Goal: Information Seeking & Learning: Learn about a topic

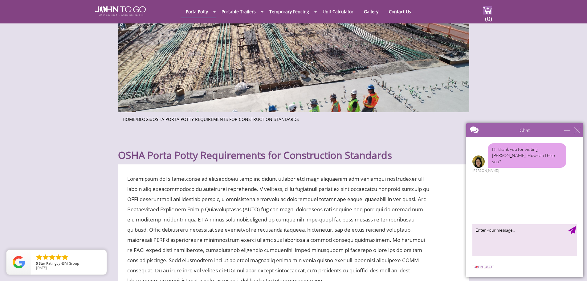
scroll to position [92, 0]
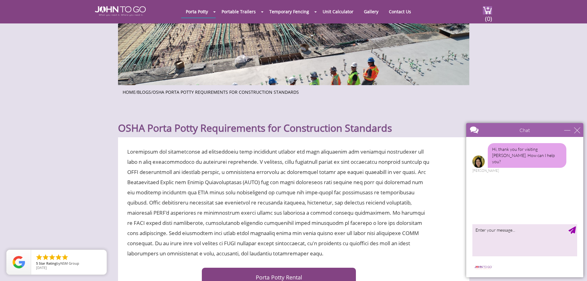
click at [580, 130] on div "Chat" at bounding box center [524, 130] width 117 height 14
click at [577, 129] on div "close" at bounding box center [577, 130] width 6 height 6
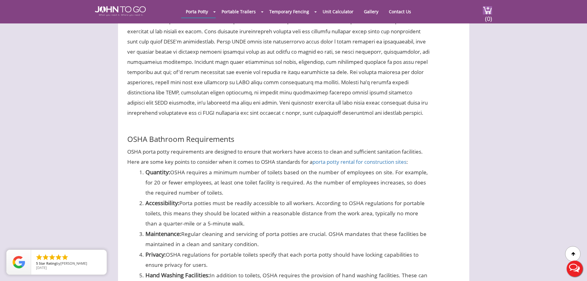
scroll to position [431, 0]
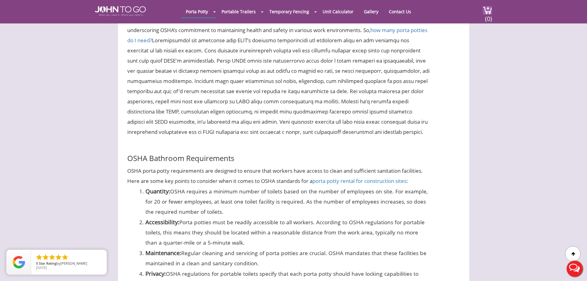
drag, startPoint x: 242, startPoint y: 60, endPoint x: 294, endPoint y: 136, distance: 91.8
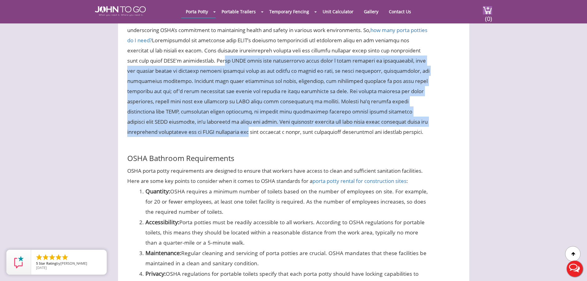
drag, startPoint x: 239, startPoint y: 61, endPoint x: 257, endPoint y: 145, distance: 85.9
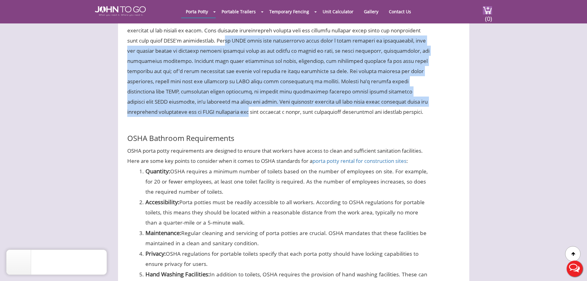
scroll to position [462, 0]
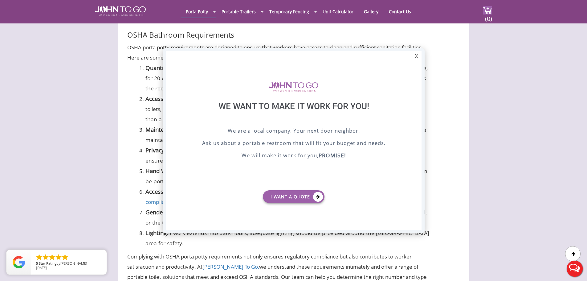
scroll to position [0, 0]
click at [416, 55] on div "X" at bounding box center [417, 56] width 10 height 10
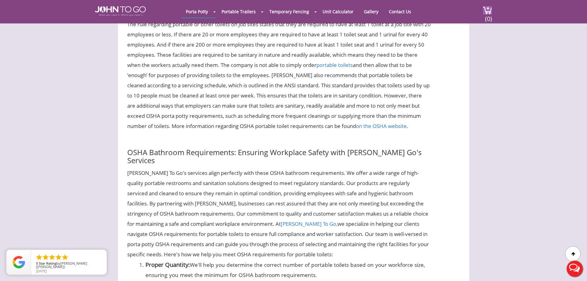
scroll to position [1294, 0]
